Goal: Transaction & Acquisition: Purchase product/service

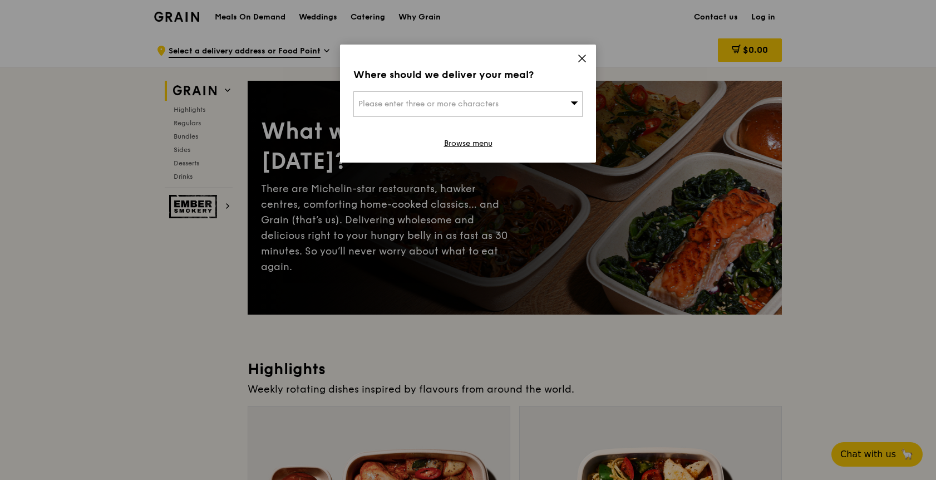
click at [382, 103] on span "Please enter three or more characters" at bounding box center [428, 103] width 140 height 9
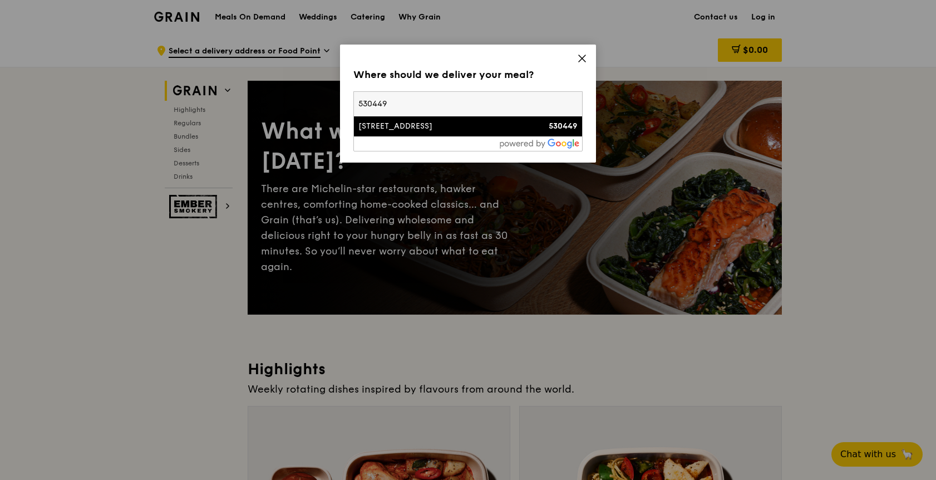
type input "530449"
click at [436, 131] on div "[STREET_ADDRESS]" at bounding box center [440, 126] width 165 height 11
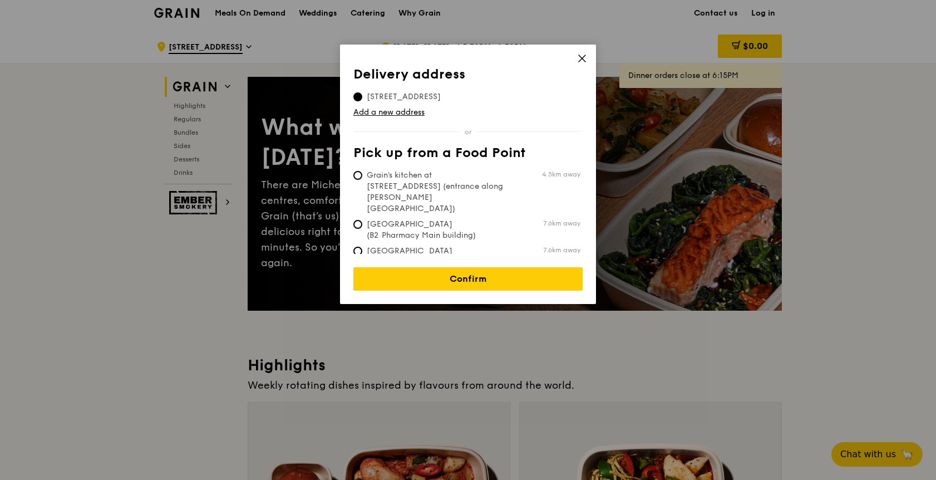
scroll to position [7, 0]
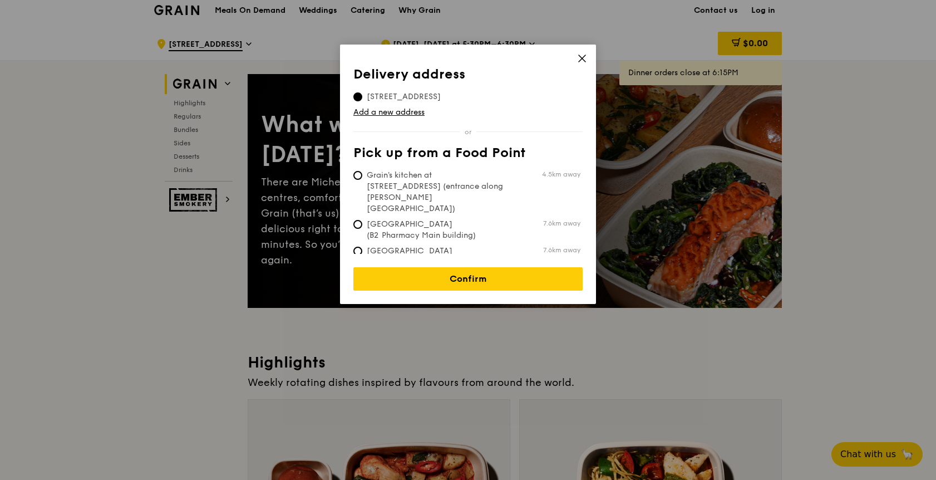
click at [465, 186] on span "Grain's kitchen at [STREET_ADDRESS] (entrance along [PERSON_NAME][GEOGRAPHIC_DA…" at bounding box center [436, 192] width 166 height 45
click at [362, 180] on input "Grain's kitchen at [STREET_ADDRESS] (entrance along [PERSON_NAME][GEOGRAPHIC_DA…" at bounding box center [357, 175] width 9 height 9
radio input "true"
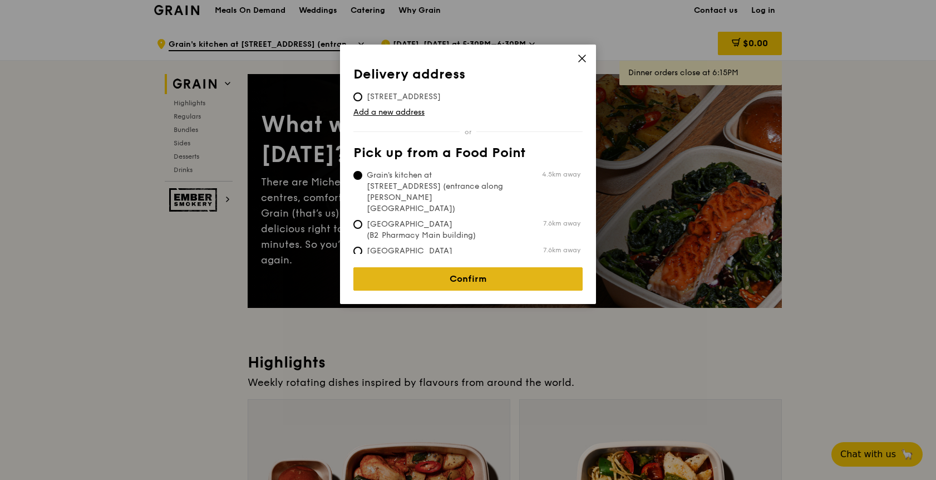
click at [465, 274] on link "Confirm" at bounding box center [467, 278] width 229 height 23
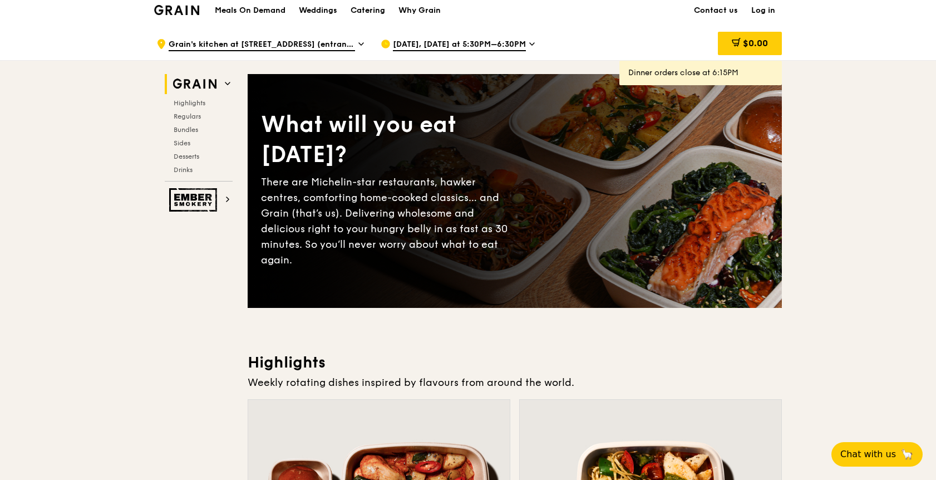
scroll to position [289, 0]
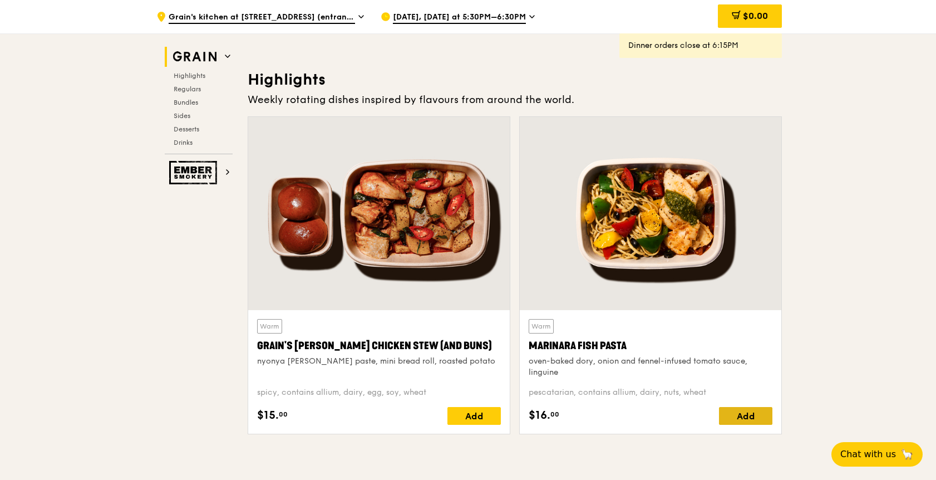
click at [749, 417] on div "Add" at bounding box center [745, 416] width 53 height 18
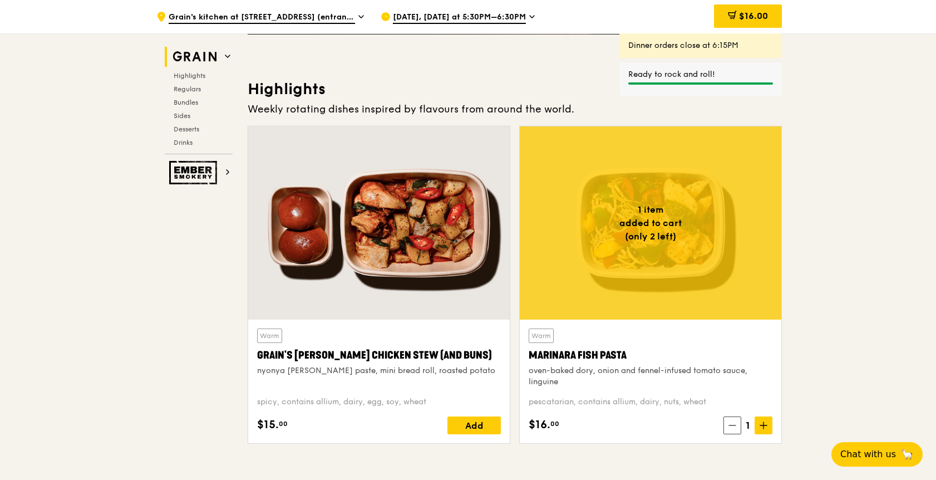
scroll to position [264, 0]
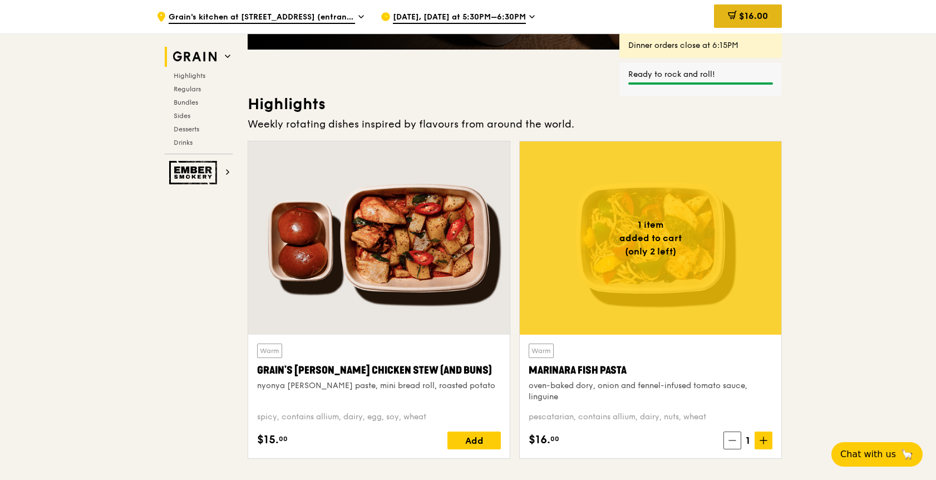
click at [757, 18] on span "$16.00" at bounding box center [753, 16] width 29 height 11
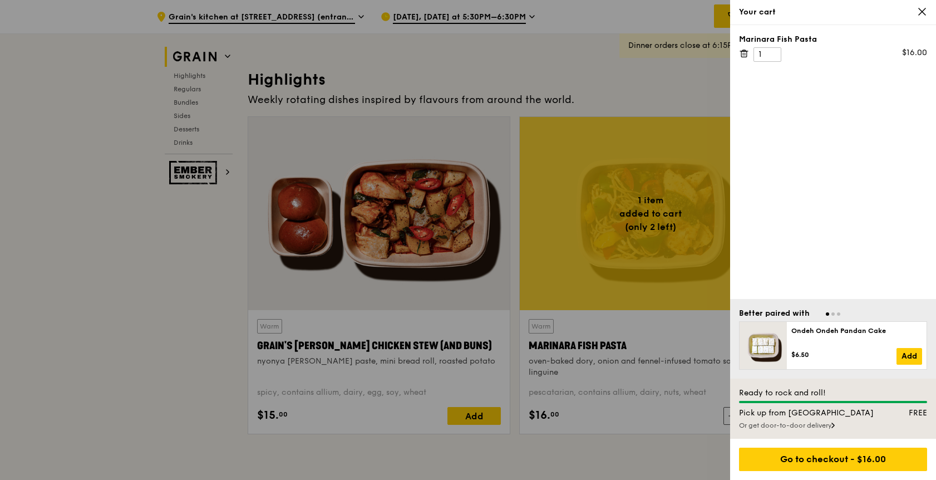
scroll to position [289, 0]
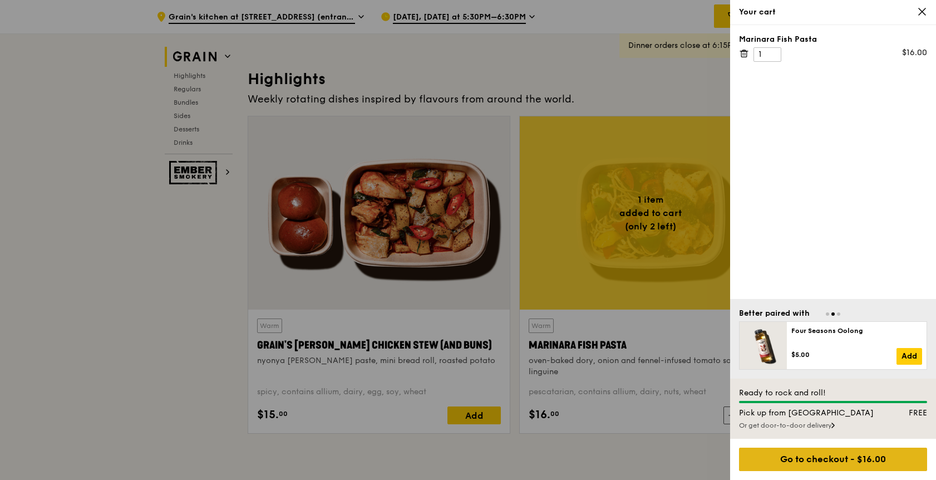
click at [881, 457] on div "Go to checkout - $16.00" at bounding box center [833, 458] width 188 height 23
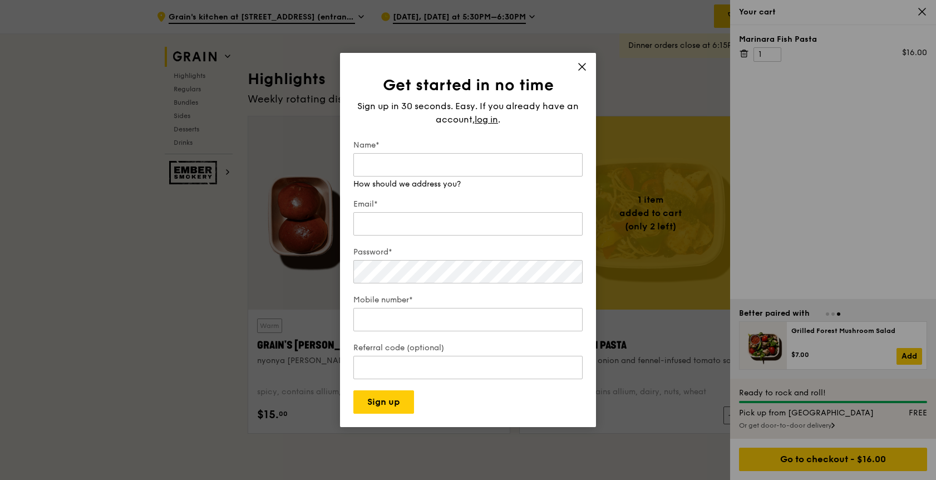
click at [580, 70] on icon at bounding box center [582, 67] width 10 height 10
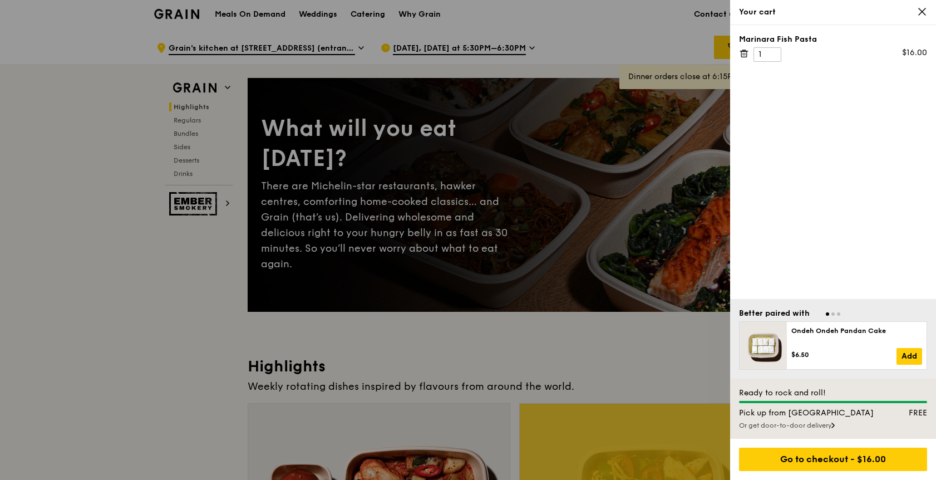
scroll to position [0, 0]
